Goal: Task Accomplishment & Management: Use online tool/utility

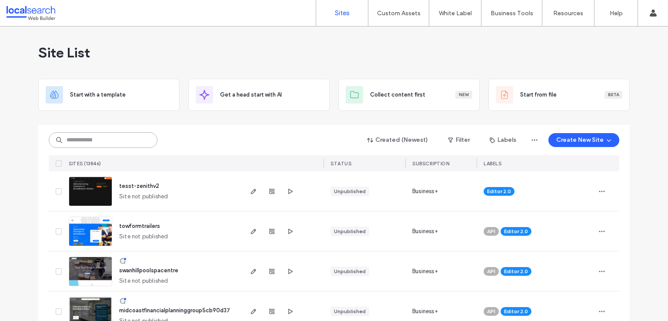
click at [102, 132] on input at bounding box center [103, 140] width 109 height 16
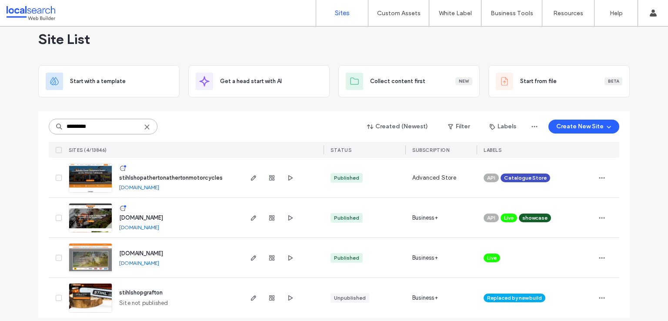
scroll to position [21, 0]
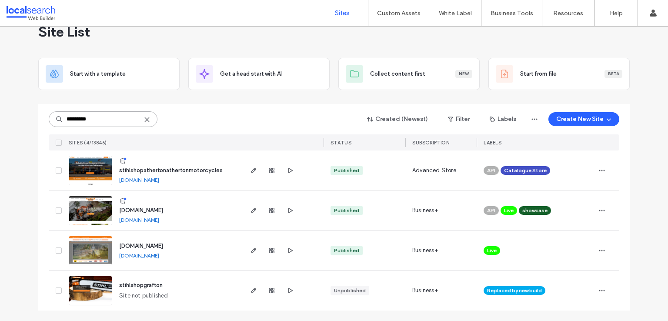
type input "*********"
click at [81, 211] on img at bounding box center [90, 225] width 43 height 59
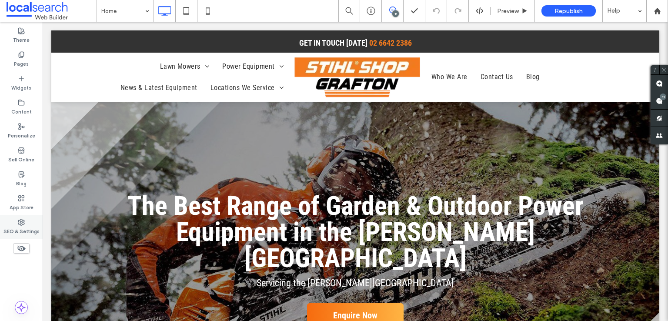
click at [21, 226] on label "SEO & Settings" at bounding box center [21, 231] width 36 height 10
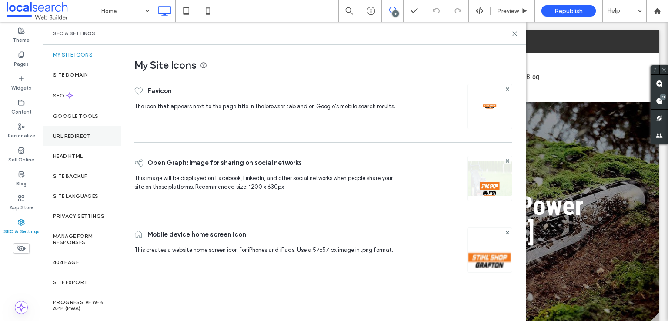
click at [65, 135] on label "URL Redirect" at bounding box center [72, 136] width 38 height 6
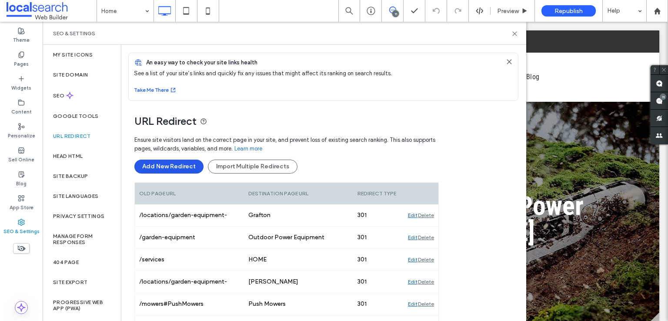
click at [155, 166] on button "Add New Redirect" at bounding box center [168, 167] width 69 height 14
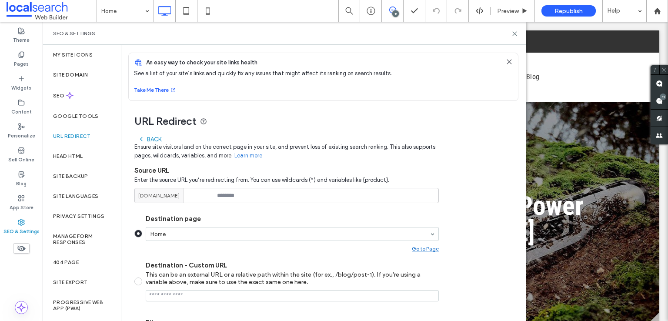
click at [140, 281] on span at bounding box center [138, 282] width 8 height 8
click at [188, 299] on input "Destination - Custom URL This can be an external URL or a relative path within …" at bounding box center [292, 295] width 293 height 11
paste input "**********"
type input "**********"
click at [245, 190] on input at bounding box center [286, 195] width 304 height 15
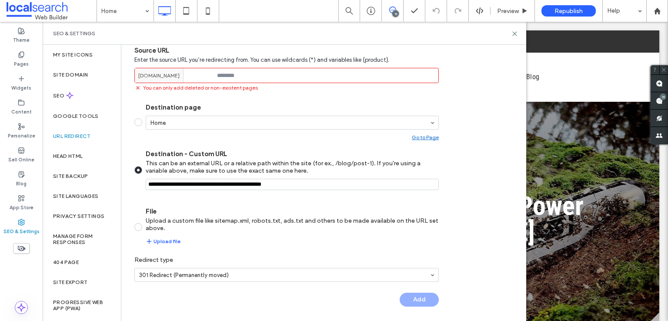
scroll to position [122, 0]
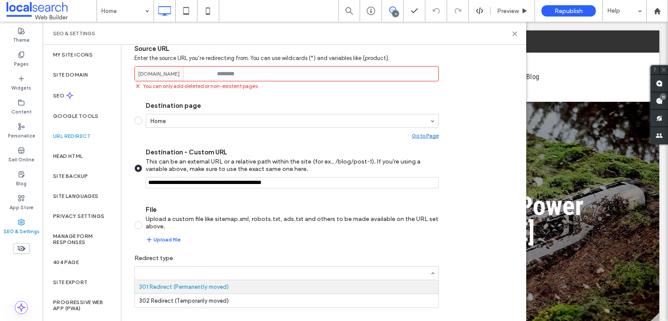
click at [80, 139] on div "URL Redirect" at bounding box center [82, 136] width 78 height 20
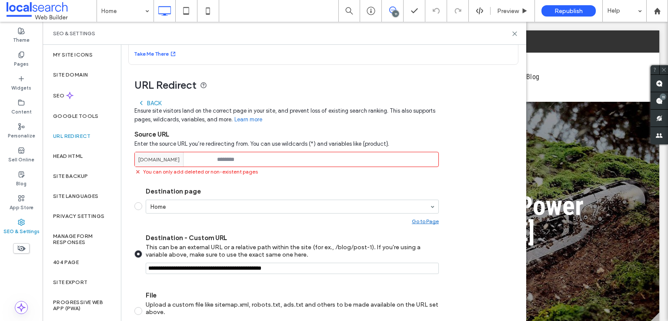
scroll to position [0, 0]
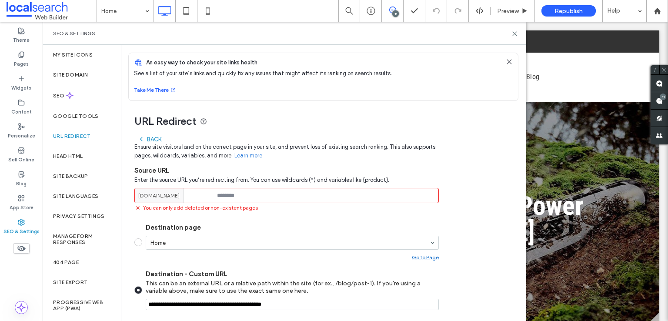
click at [148, 137] on div "Back" at bounding box center [149, 139] width 23 height 7
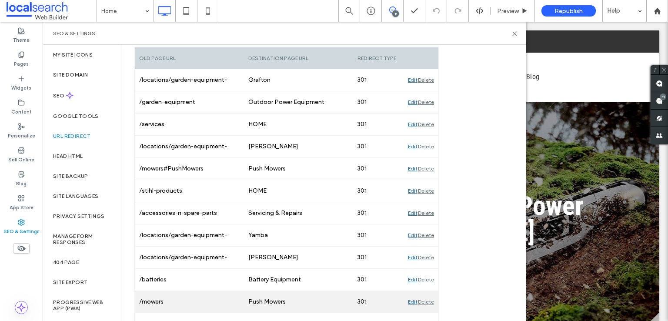
scroll to position [222, 0]
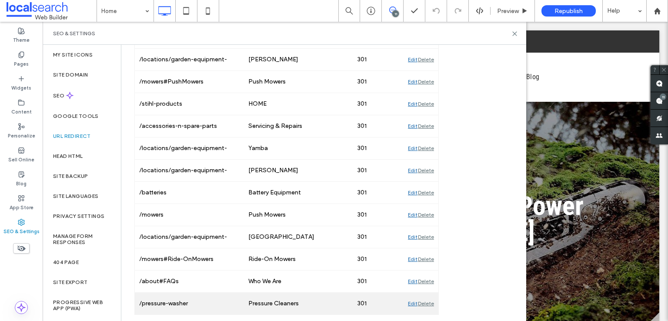
click at [174, 302] on div "/pressure-washer" at bounding box center [189, 304] width 109 height 22
click at [413, 300] on div "Edit" at bounding box center [413, 304] width 10 height 22
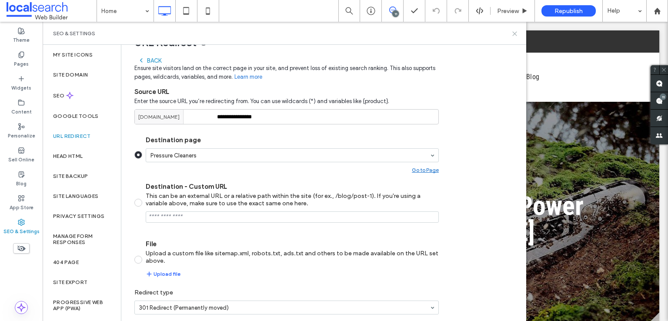
click at [517, 30] on icon at bounding box center [515, 33] width 7 height 7
